Goal: Information Seeking & Learning: Find specific fact

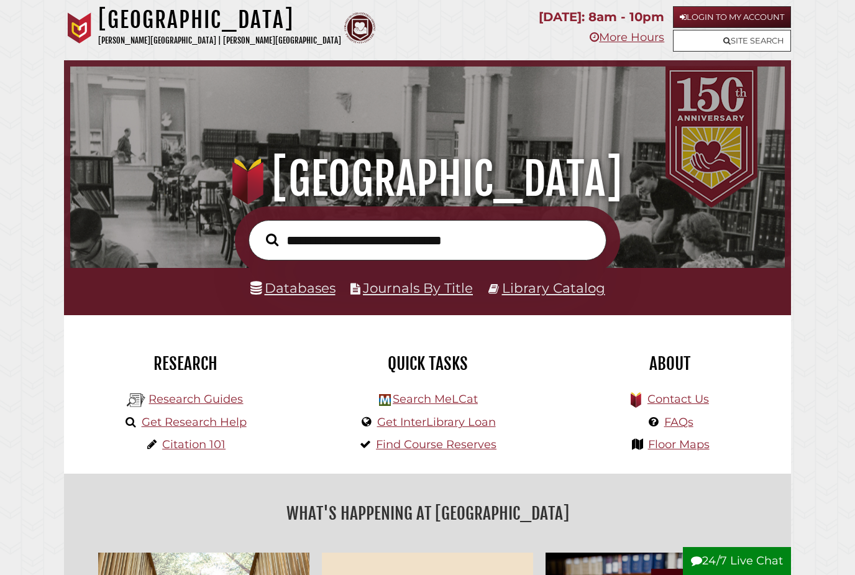
scroll to position [236, 708]
click at [779, 24] on link "Login to My Account" at bounding box center [732, 17] width 118 height 22
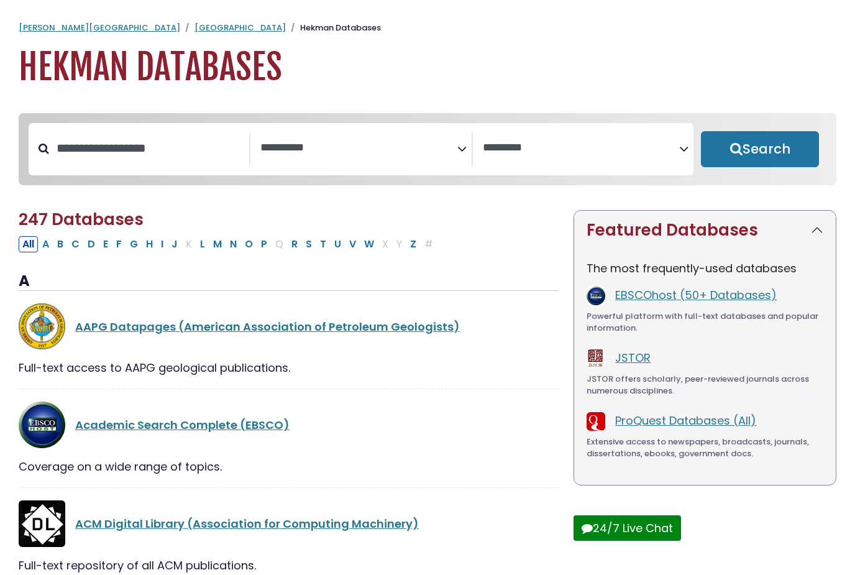
select select "Database Subject Filter"
select select "Database Vendors Filter"
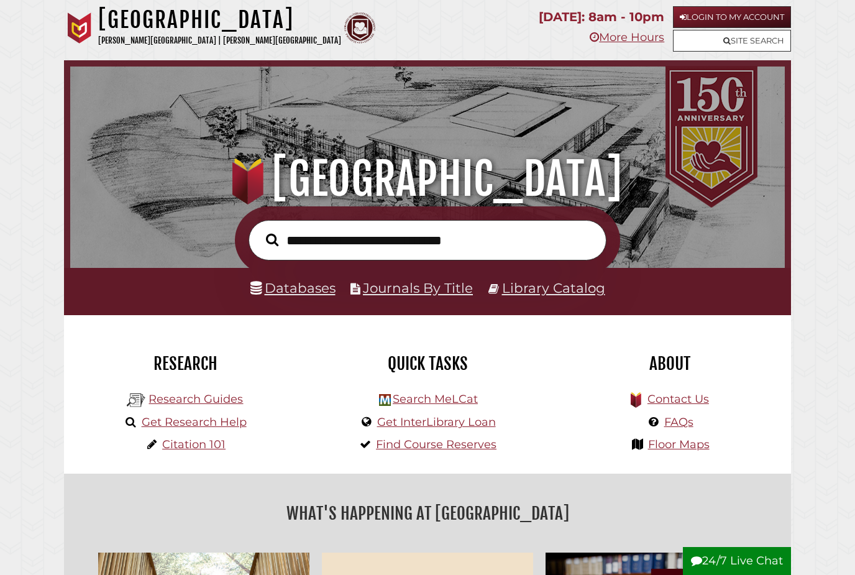
scroll to position [236, 708]
click at [539, 232] on input "text" at bounding box center [428, 240] width 358 height 40
type input "**********"
click at [272, 241] on button "Search" at bounding box center [272, 239] width 25 height 19
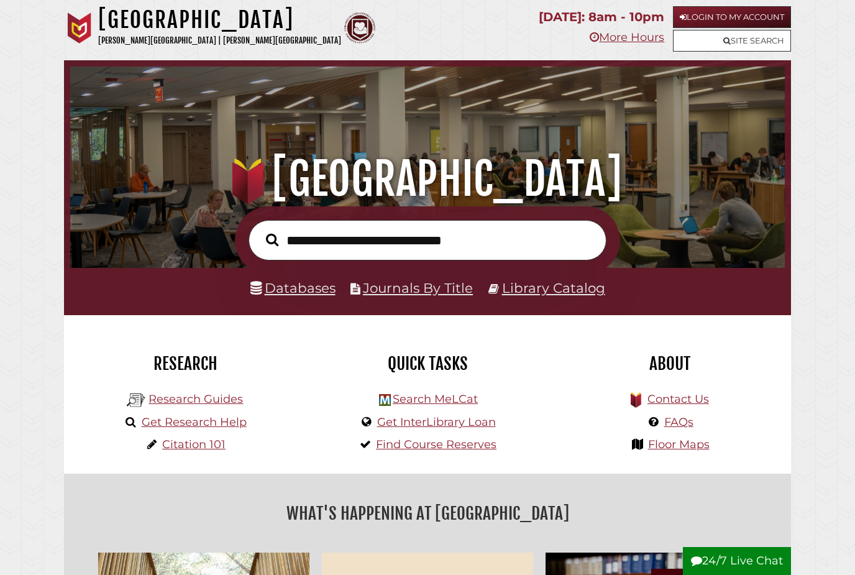
click at [324, 289] on link "Databases" at bounding box center [292, 288] width 85 height 16
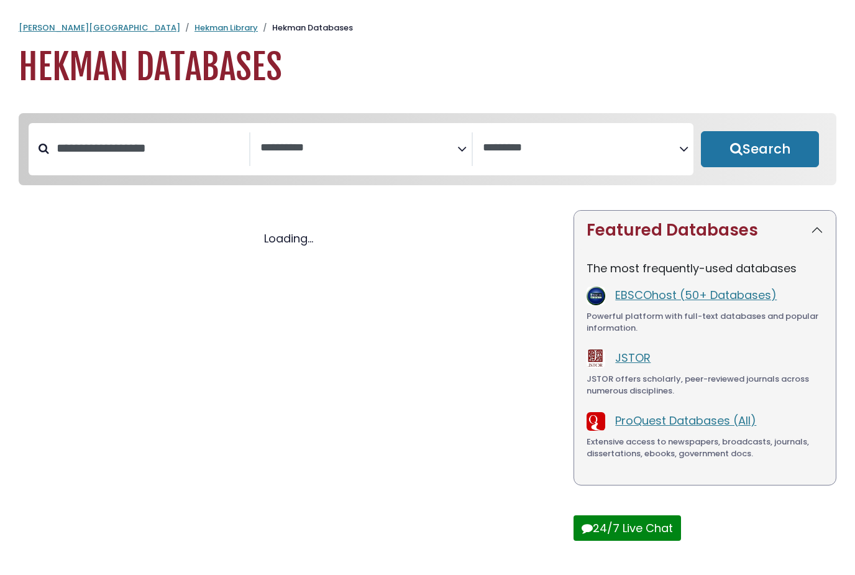
select select "Database Subject Filter"
select select "Database Vendors Filter"
select select "Database Subject Filter"
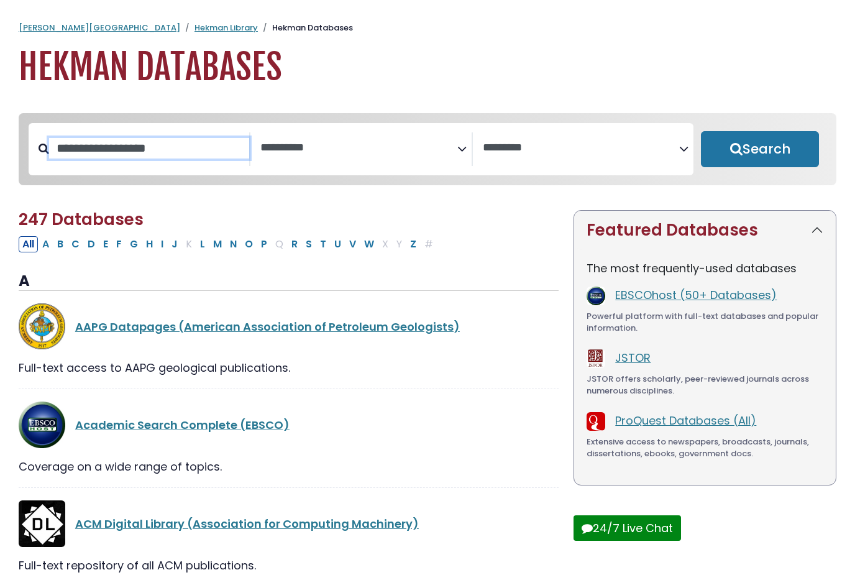
click at [180, 150] on input "Search database by title or keyword" at bounding box center [149, 148] width 200 height 21
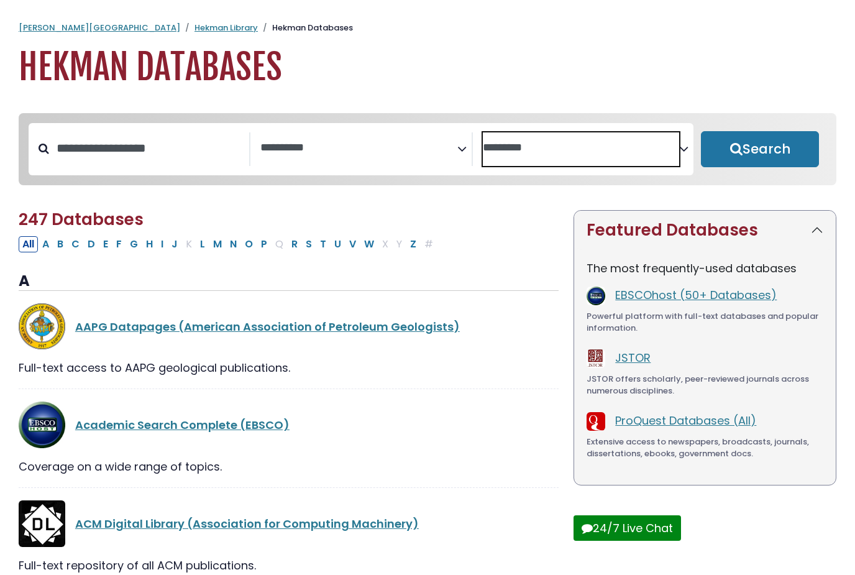
click at [517, 144] on textarea "Search" at bounding box center [581, 148] width 196 height 13
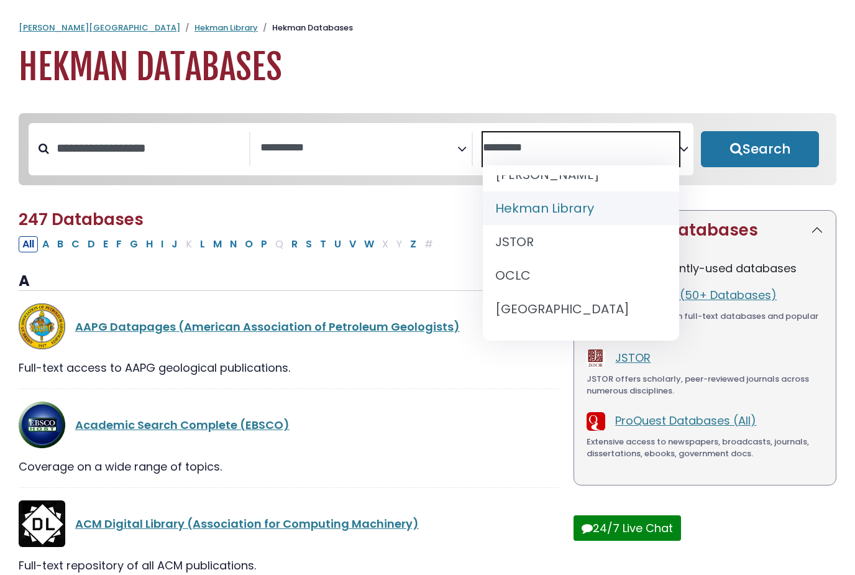
scroll to position [83, 0]
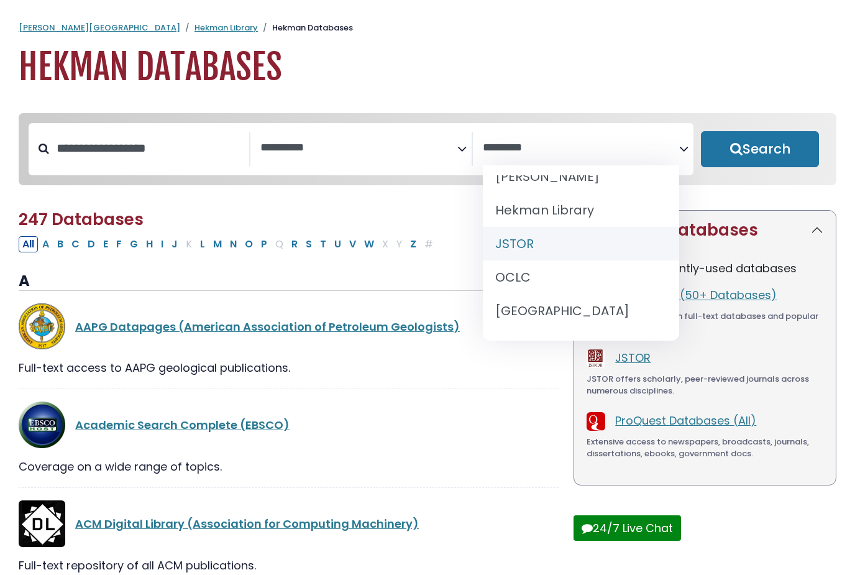
select select "******"
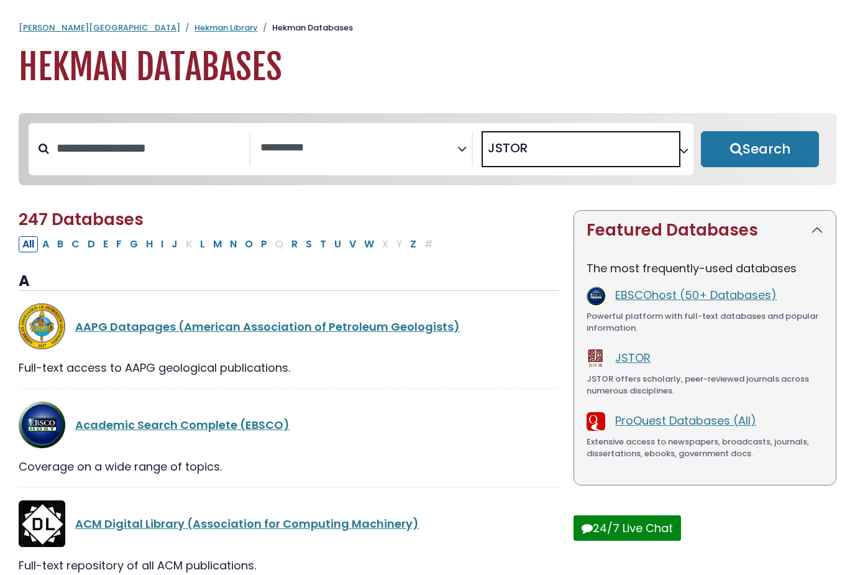
click at [313, 128] on div "**********" at bounding box center [361, 149] width 665 height 52
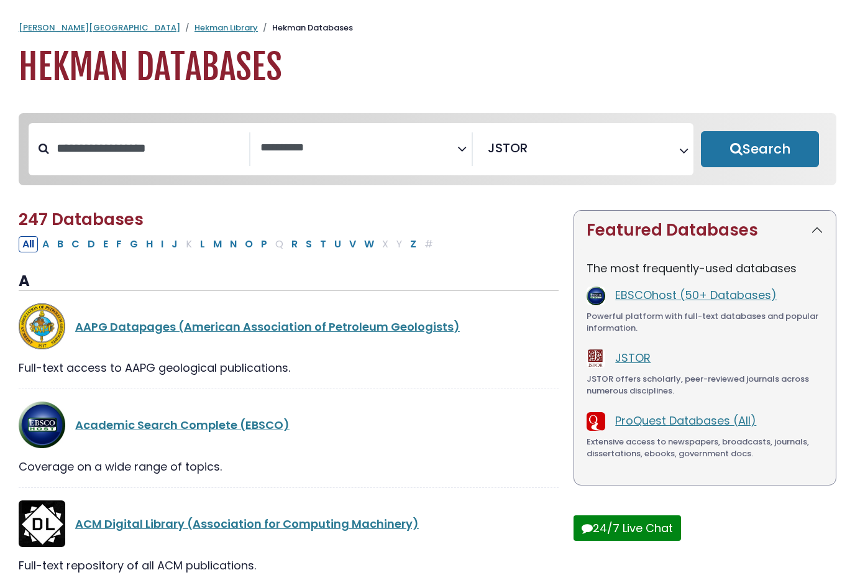
click at [313, 149] on textarea "Search" at bounding box center [358, 148] width 196 height 13
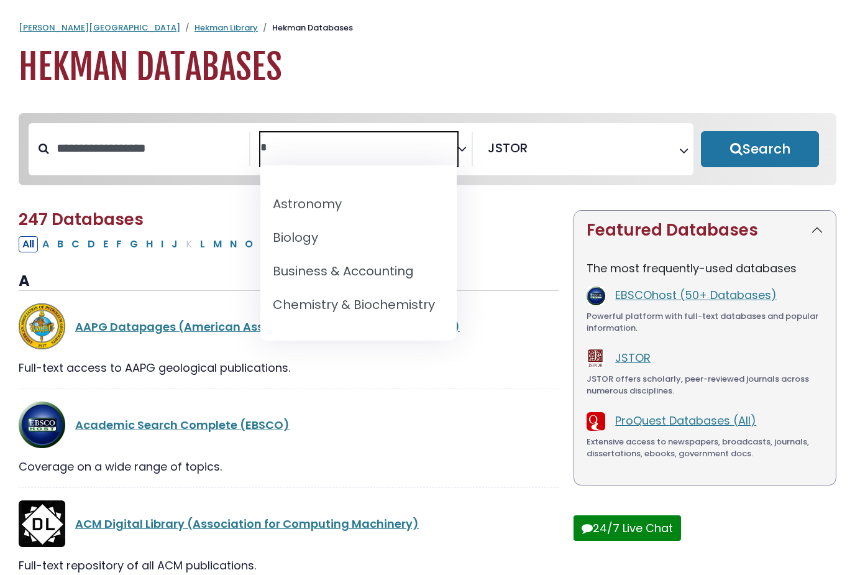
scroll to position [0, 0]
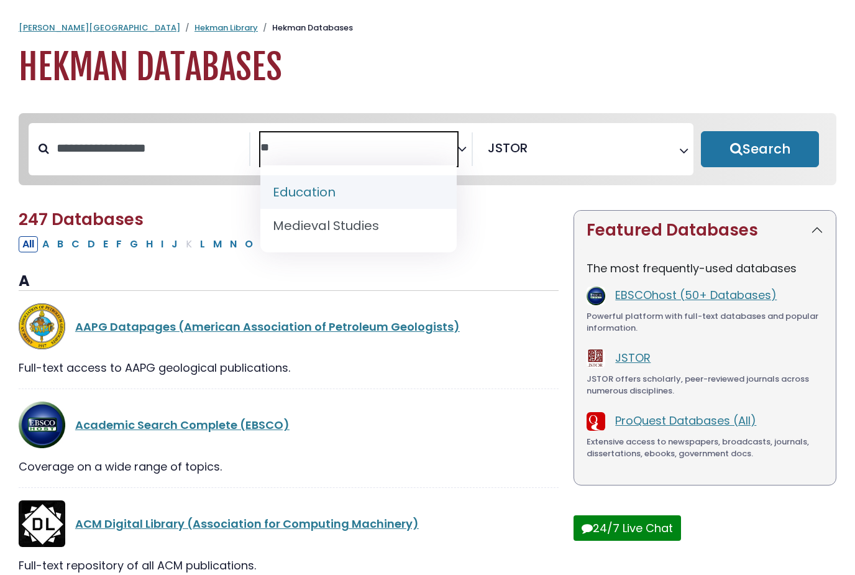
type textarea "*"
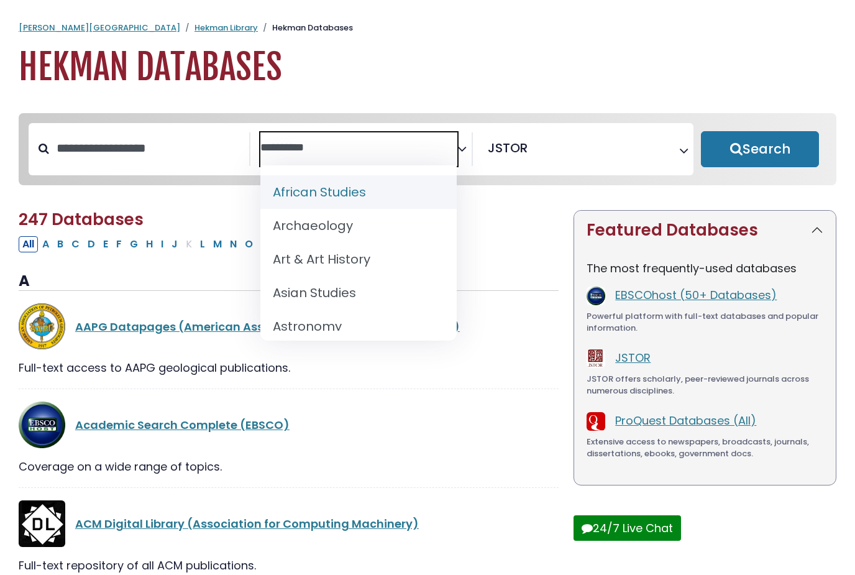
click at [147, 163] on div "Search filters" at bounding box center [149, 148] width 200 height 32
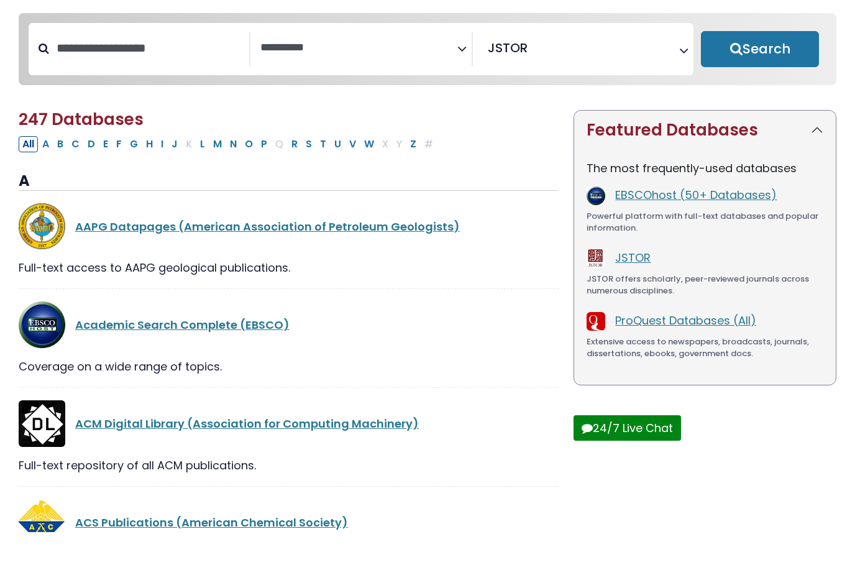
scroll to position [100, 0]
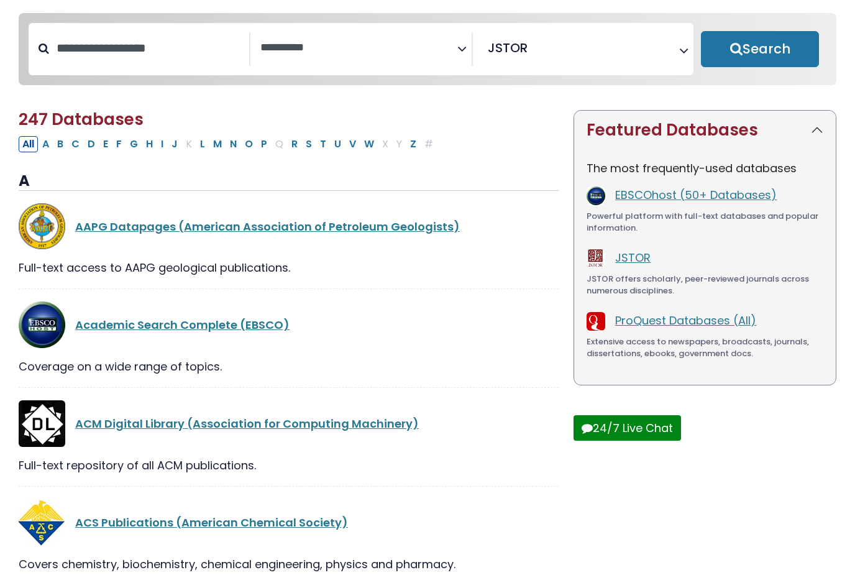
click at [121, 64] on div "Search filters" at bounding box center [149, 48] width 200 height 32
click at [110, 51] on input "Search database by title or keyword" at bounding box center [149, 48] width 200 height 21
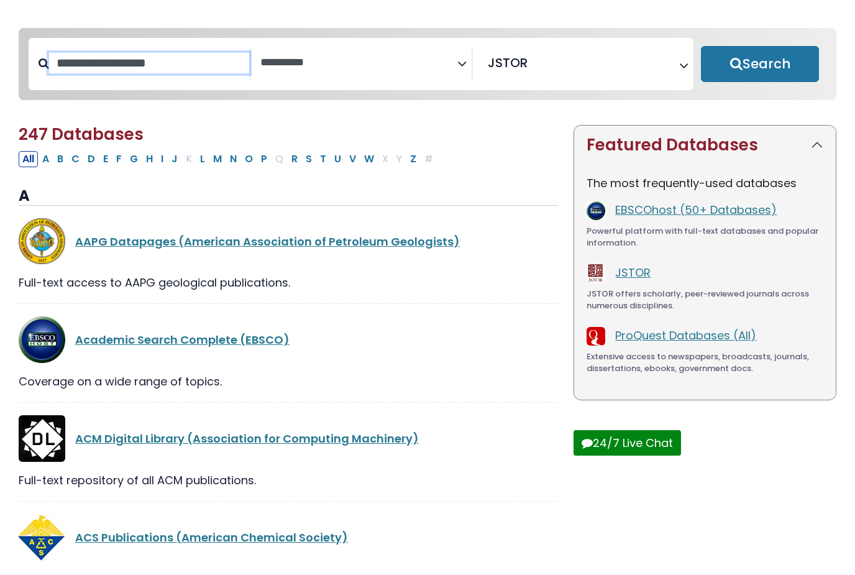
scroll to position [85, 0]
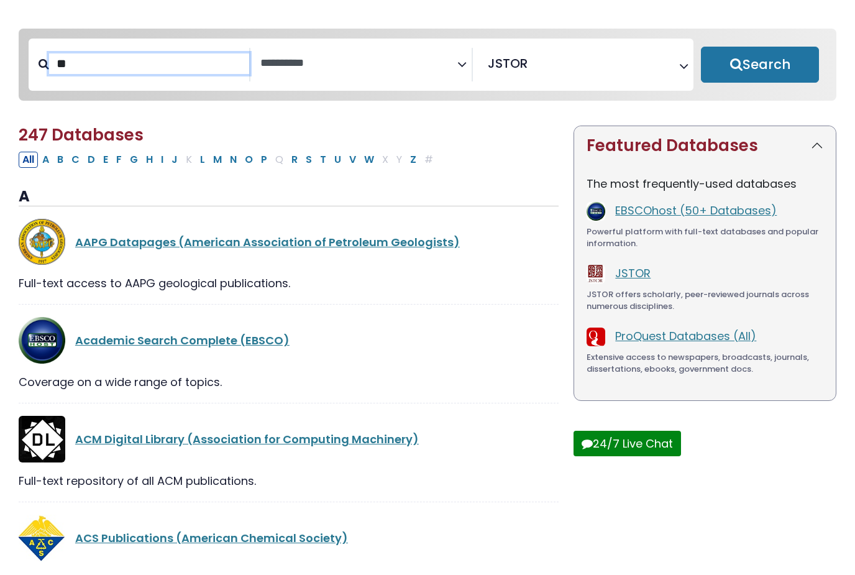
type input "*"
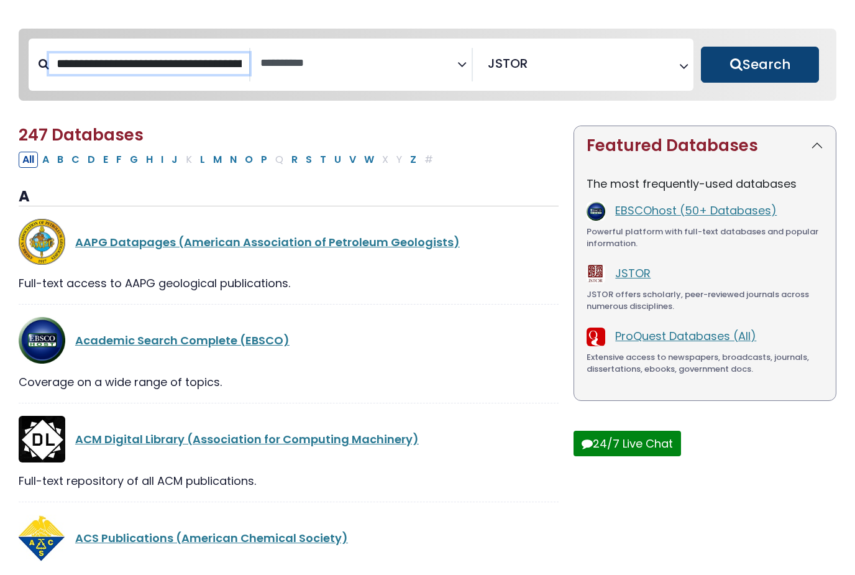
type input "**********"
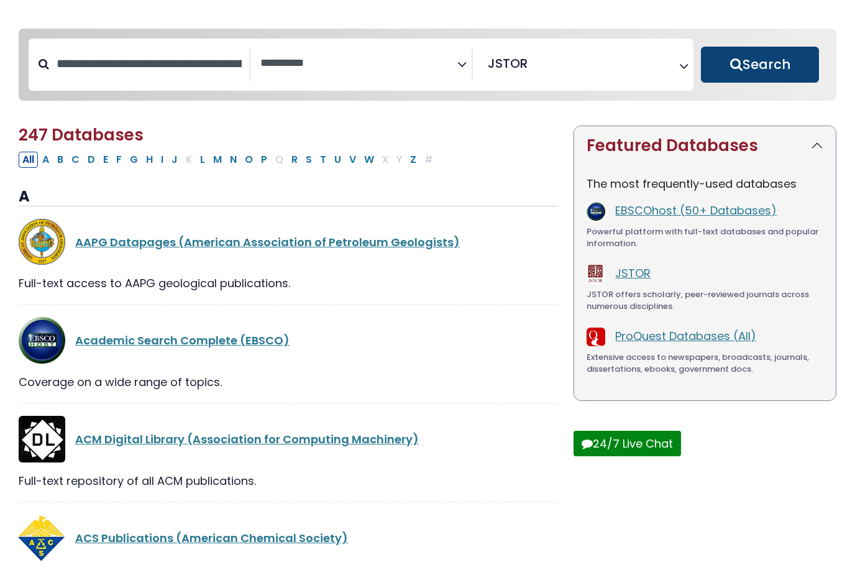
click at [777, 65] on button "Search" at bounding box center [760, 65] width 118 height 36
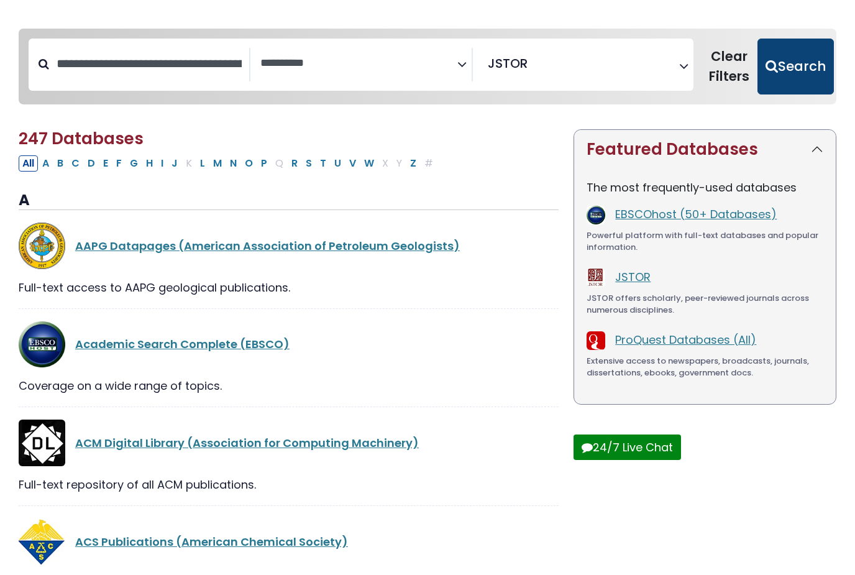
select select "Database Subject Filter"
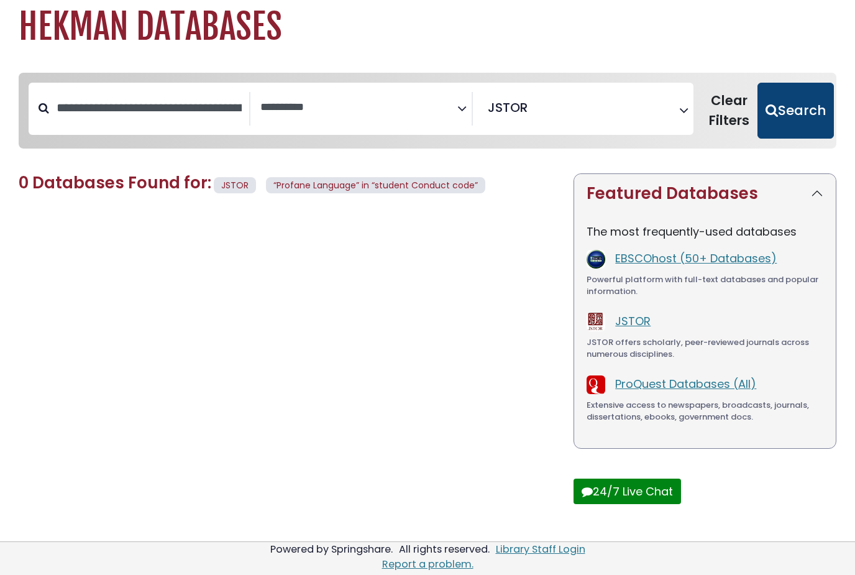
scroll to position [38, 0]
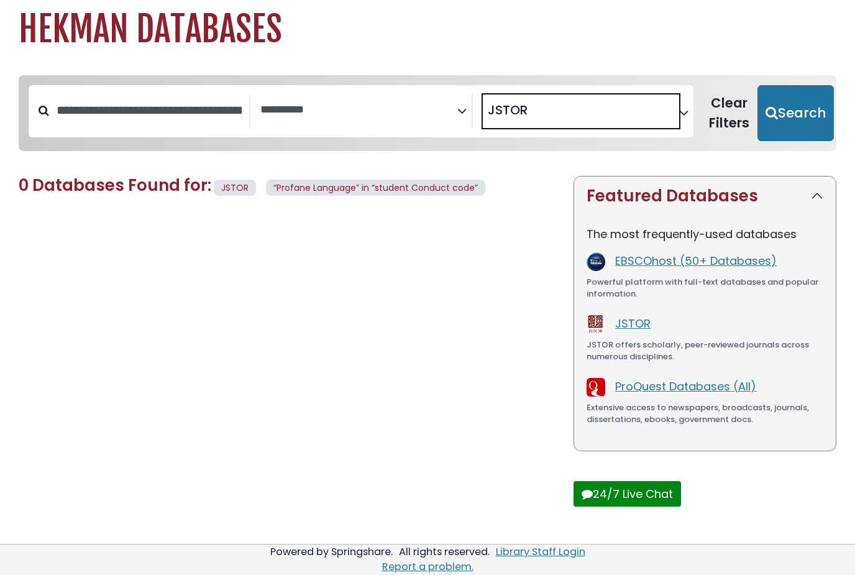
click at [506, 112] on span "JSTOR" at bounding box center [508, 110] width 40 height 19
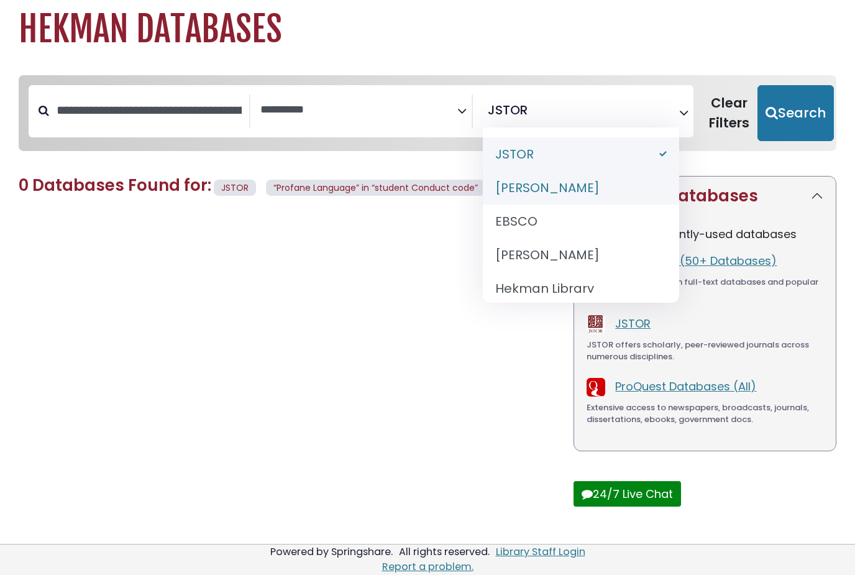
select select "******"
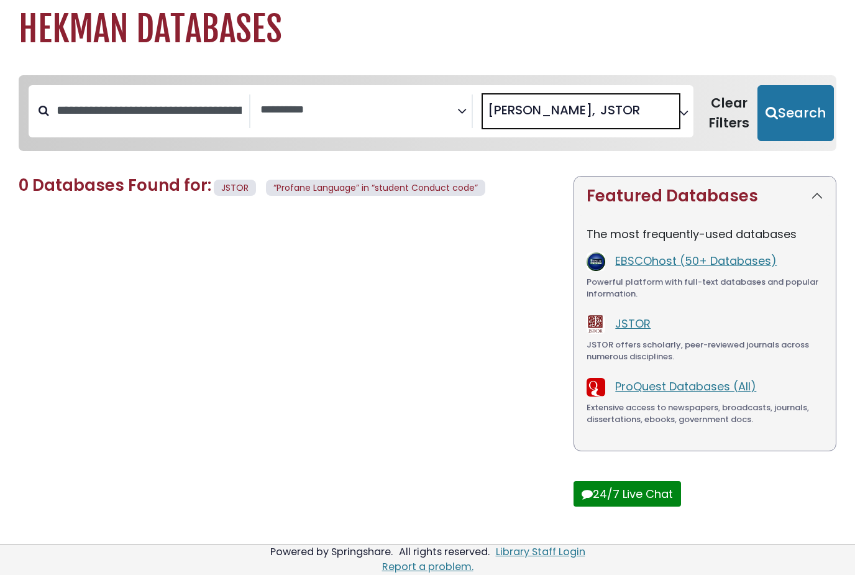
click at [518, 111] on span "Adam Matthew" at bounding box center [542, 110] width 108 height 19
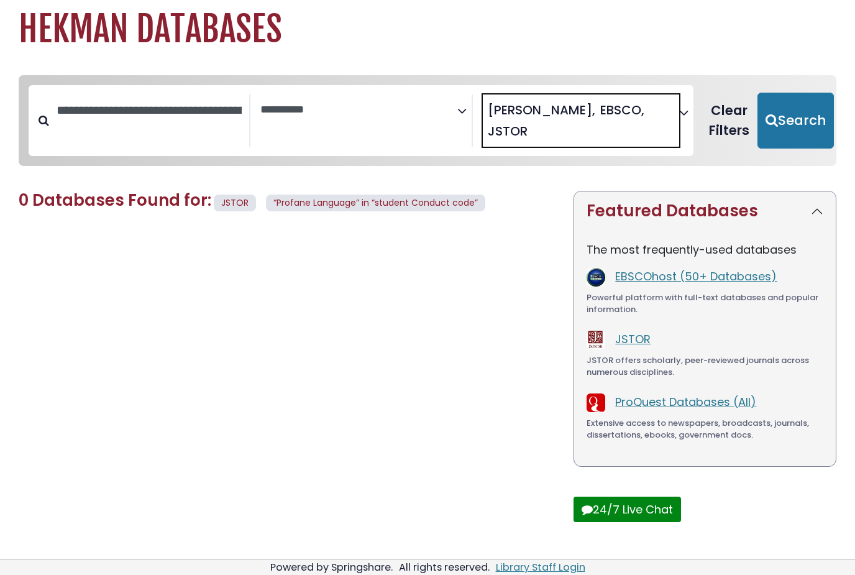
click at [730, 132] on button "Clear Filters" at bounding box center [729, 121] width 57 height 56
select select "Database Subject Filter"
select select "Database Vendors Filter"
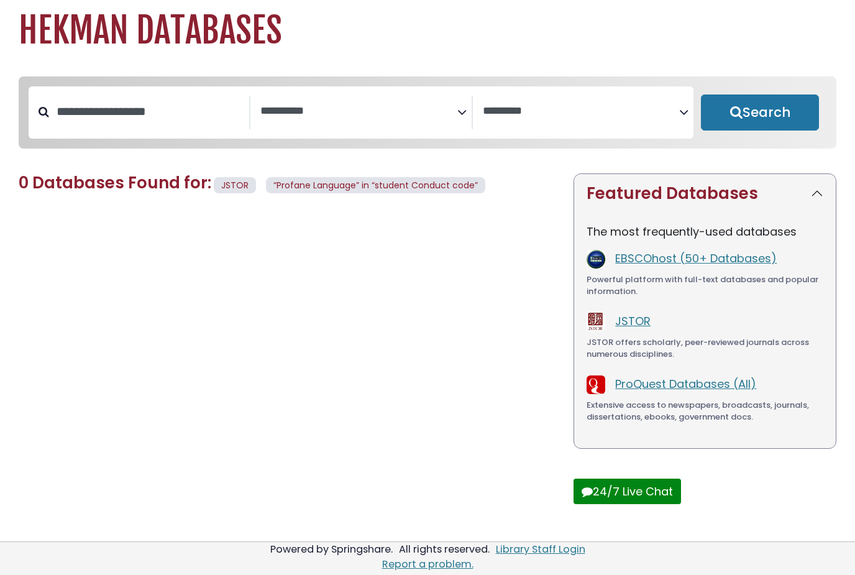
select select "Database Subject Filter"
select select "Database Vendors Filter"
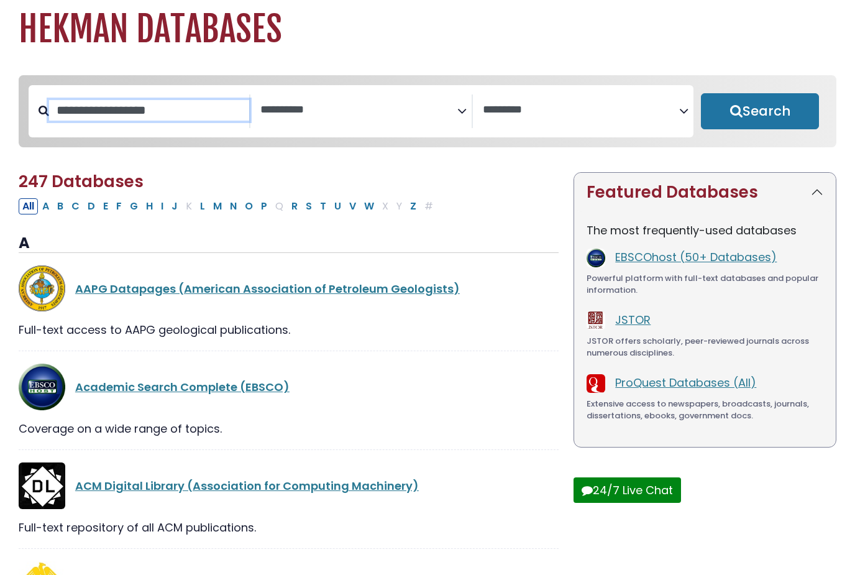
drag, startPoint x: 160, startPoint y: 104, endPoint x: 160, endPoint y: 111, distance: 6.8
click at [160, 104] on input "Search database by title or keyword" at bounding box center [149, 110] width 200 height 21
type input "**********"
click at [521, 119] on span "Search filters" at bounding box center [581, 111] width 196 height 34
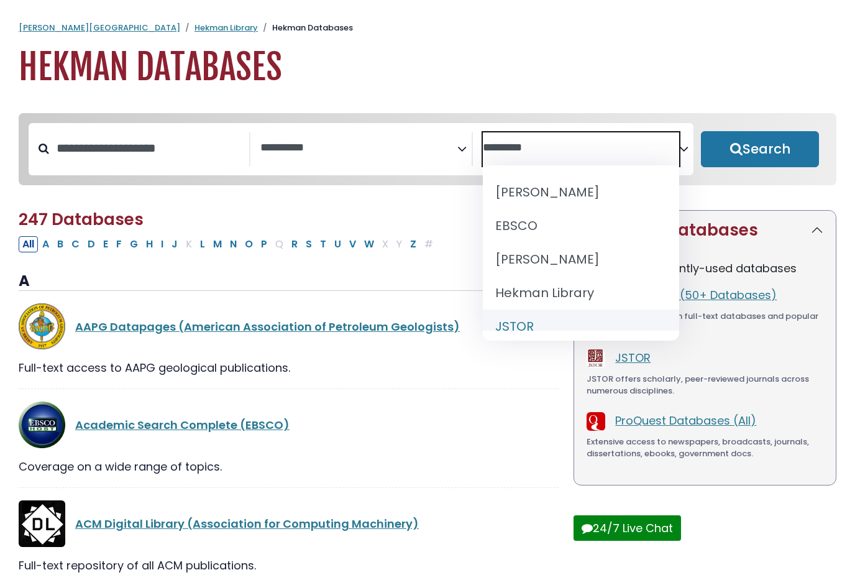
select select "******"
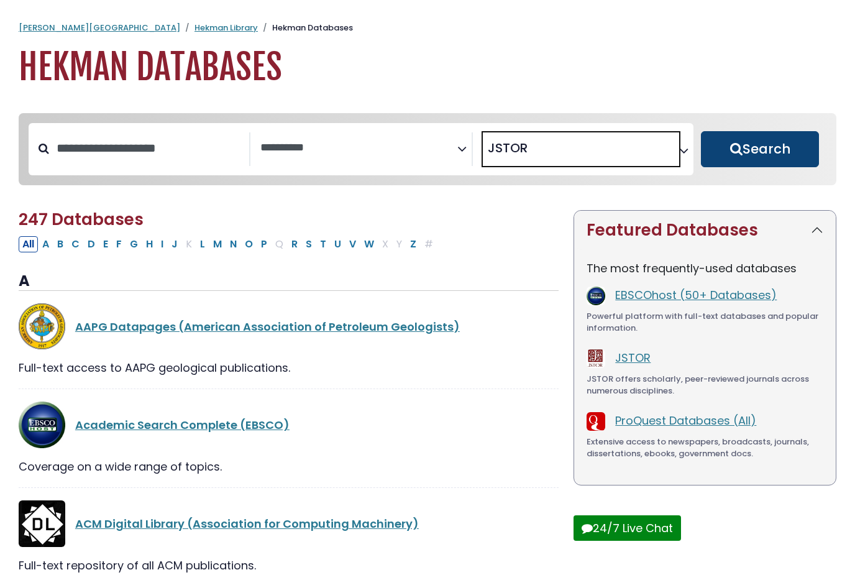
click at [761, 151] on button "Search" at bounding box center [760, 149] width 118 height 36
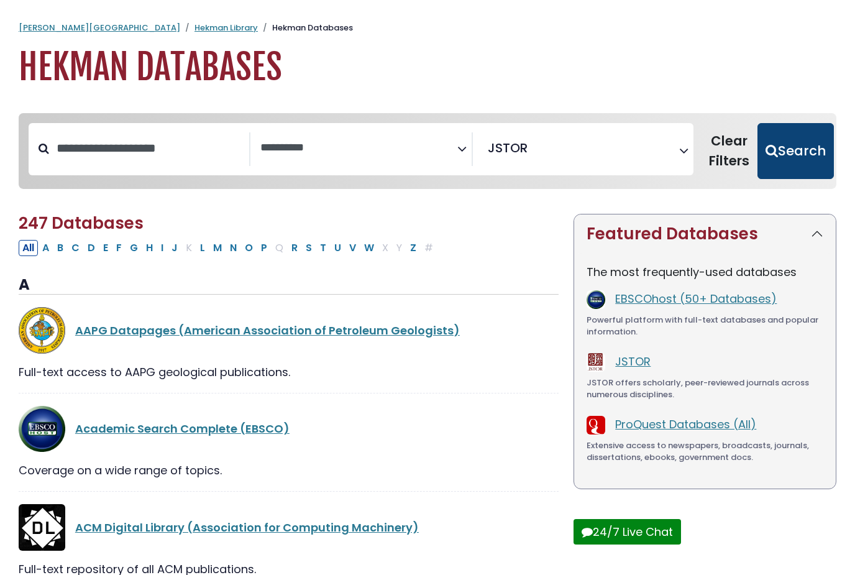
select select "Database Subject Filter"
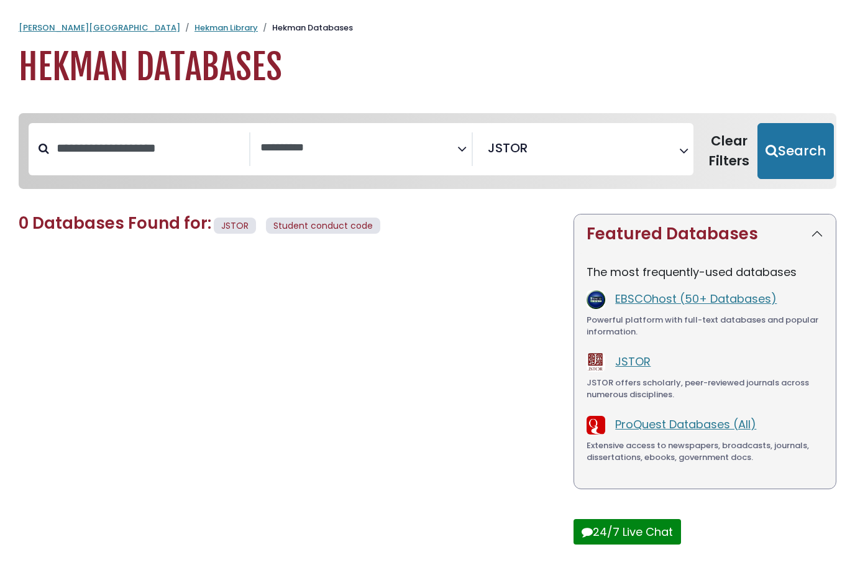
click at [518, 157] on span "× JSTOR" at bounding box center [581, 149] width 196 height 34
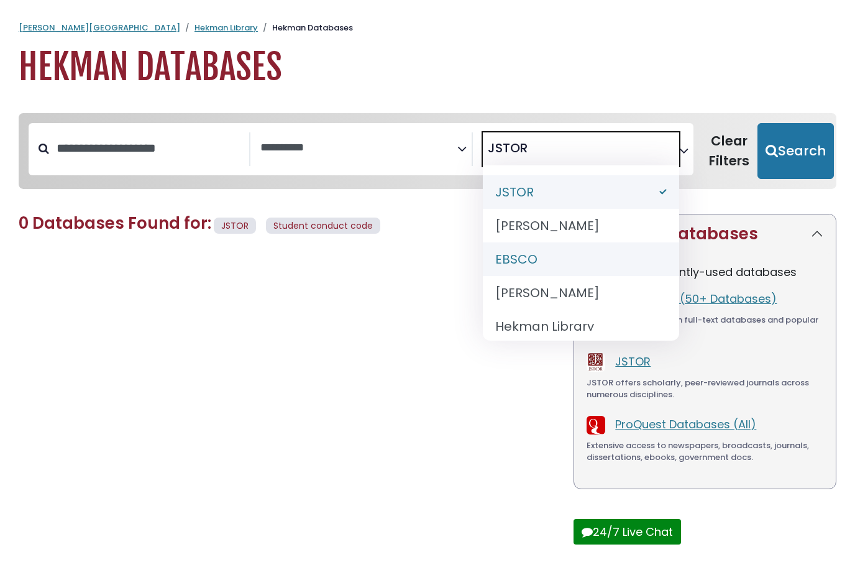
select select "*****"
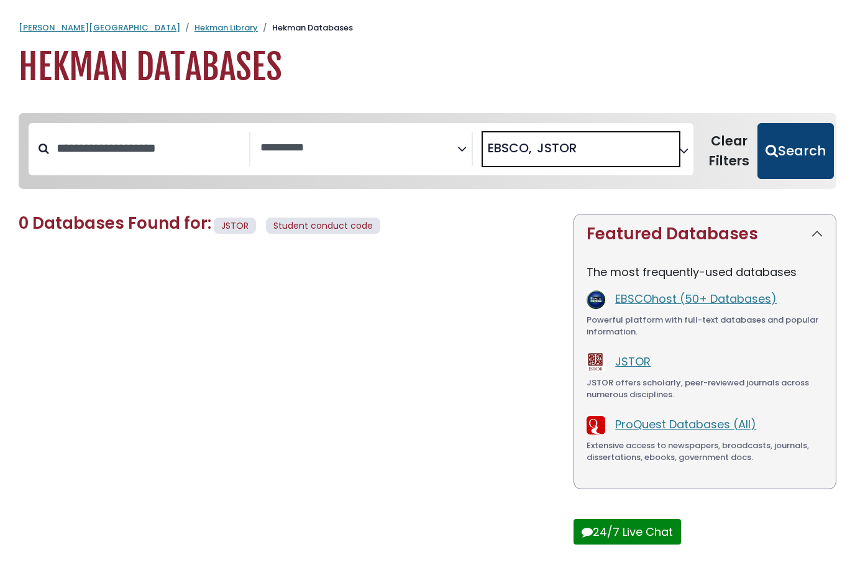
click at [772, 170] on button "Search" at bounding box center [796, 151] width 76 height 56
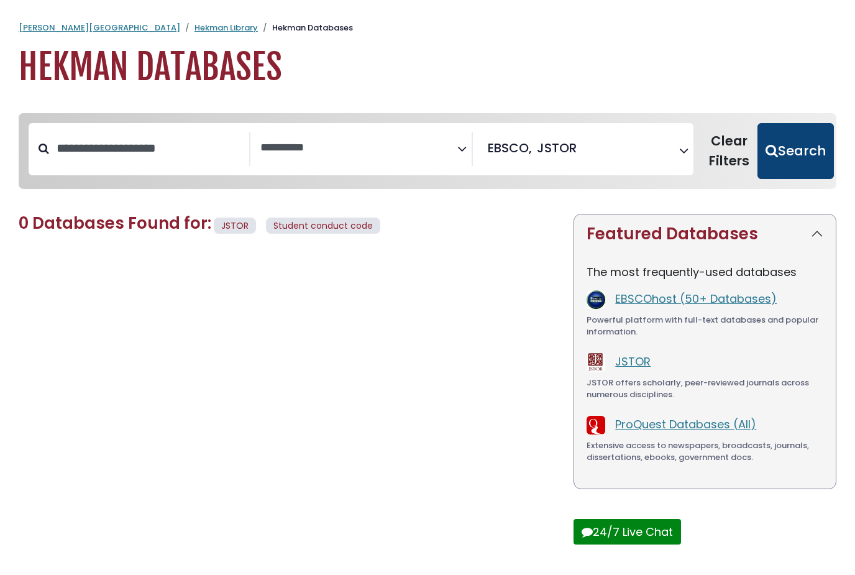
select select "Database Subject Filter"
click at [621, 175] on div "**********" at bounding box center [361, 149] width 665 height 52
click at [600, 138] on span "× EBSCO × JSTOR" at bounding box center [581, 149] width 196 height 34
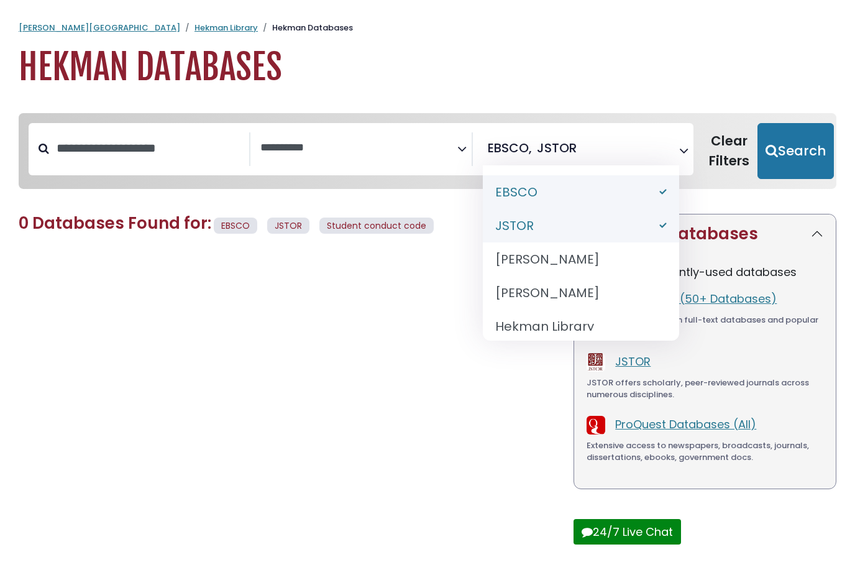
select select "******"
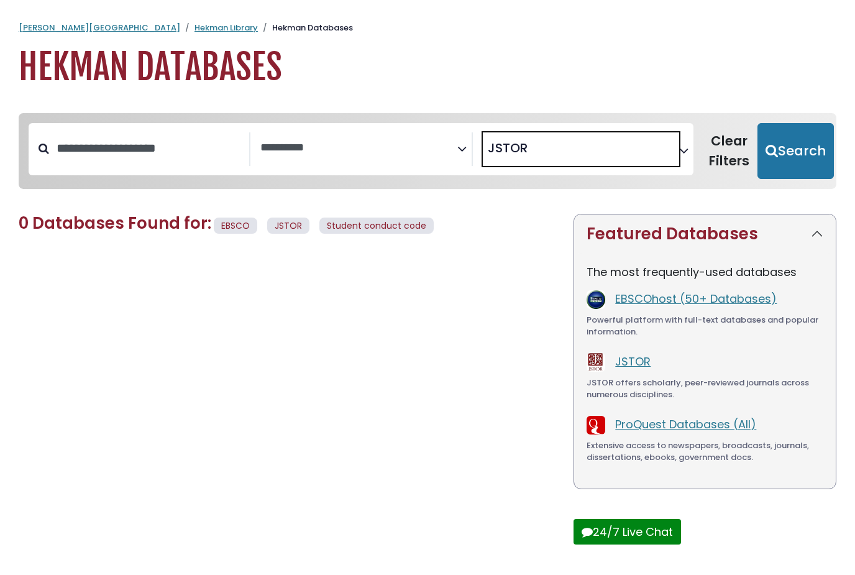
click at [558, 156] on span "× JSTOR" at bounding box center [581, 149] width 196 height 34
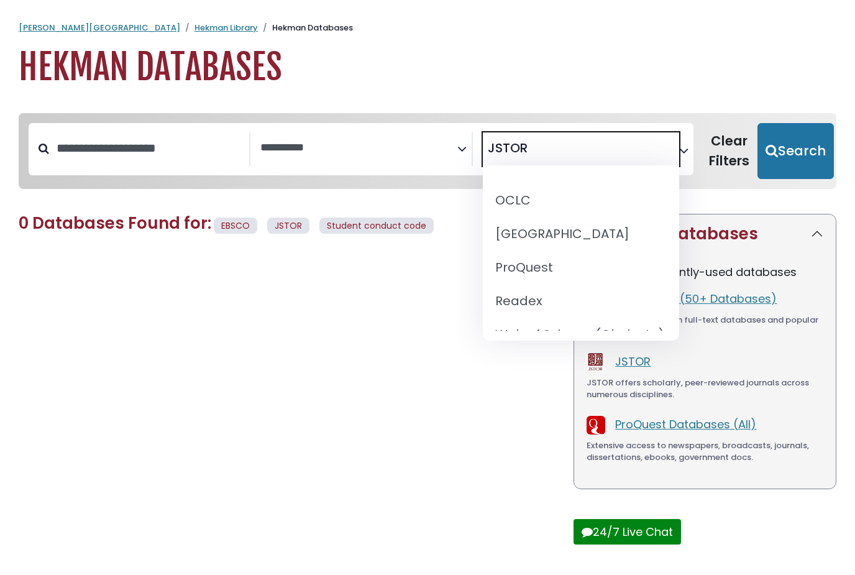
scroll to position [160, 0]
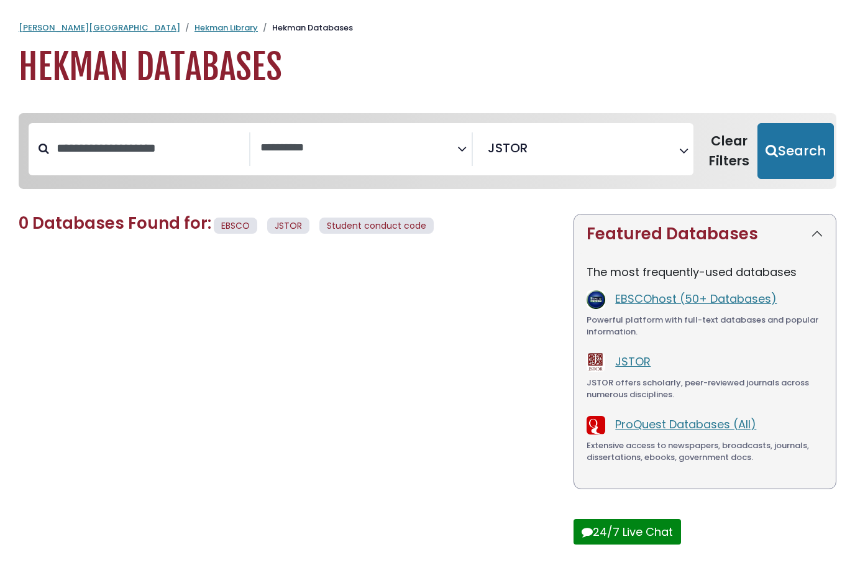
click at [428, 402] on div "0 Databases Found for: EBSCO JSTOR Student conduct code Edit Filters Clear Filt…" at bounding box center [288, 395] width 555 height 362
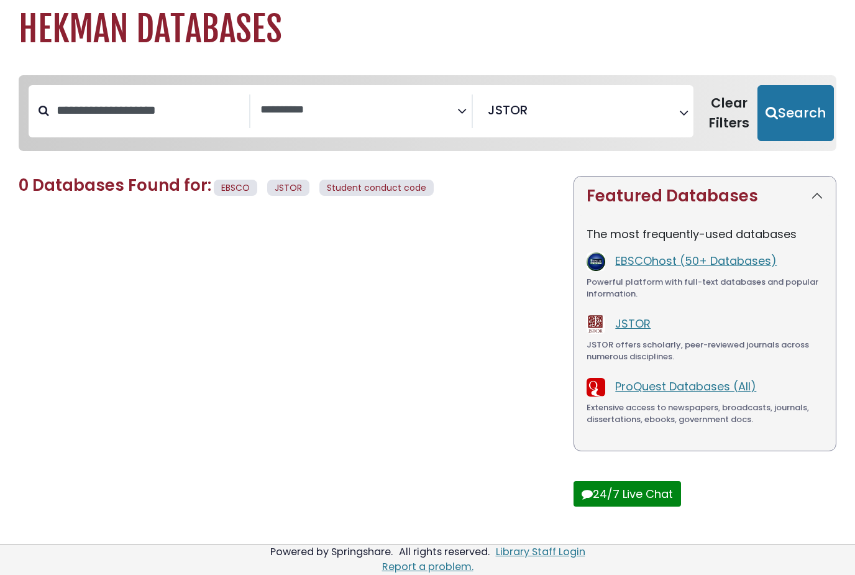
scroll to position [34, 0]
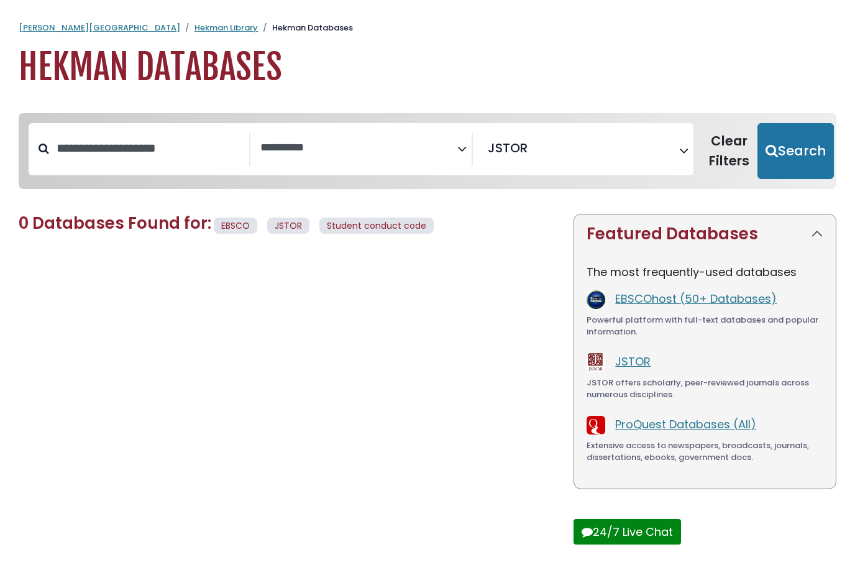
select select "Database Subject Filter"
select select "Database Vendors Filter"
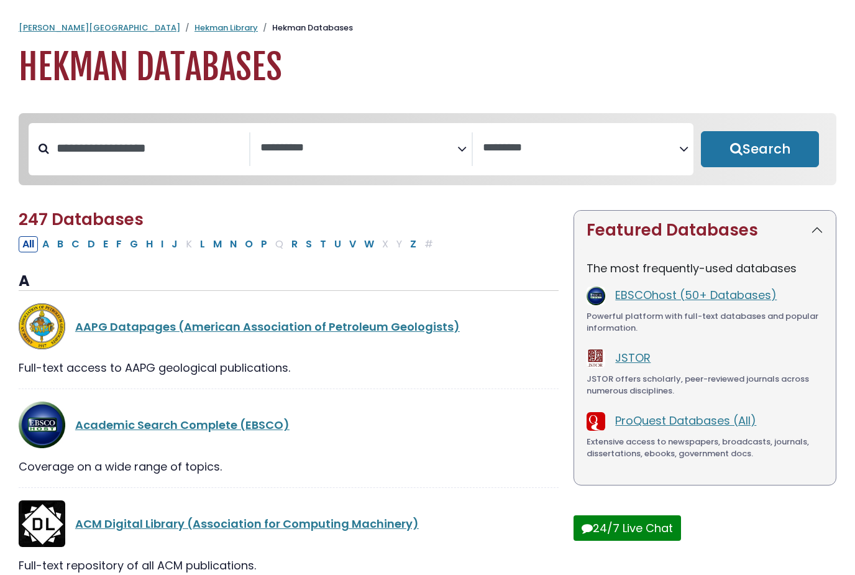
click at [84, 82] on h1 "Hekman Databases" at bounding box center [428, 68] width 818 height 42
click at [195, 30] on link "Hekman Library" at bounding box center [226, 28] width 63 height 12
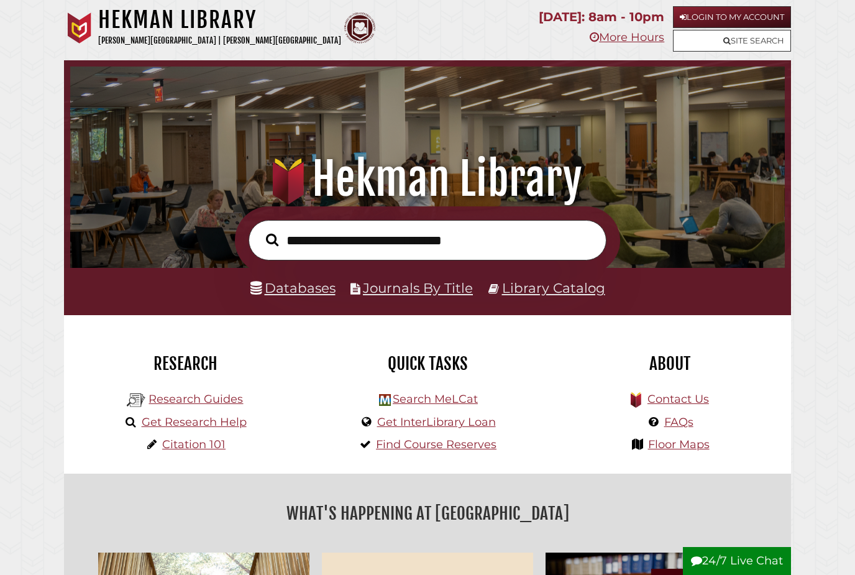
scroll to position [236, 708]
type input "**********"
click at [272, 241] on button "Search" at bounding box center [272, 239] width 25 height 19
